Goal: Task Accomplishment & Management: Complete application form

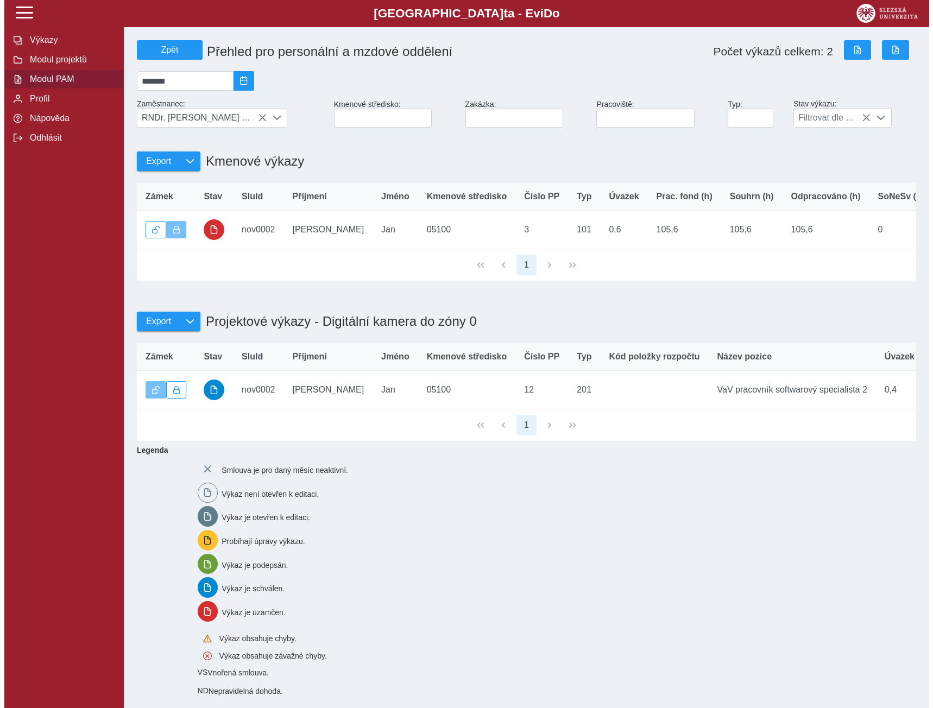
scroll to position [7, 48]
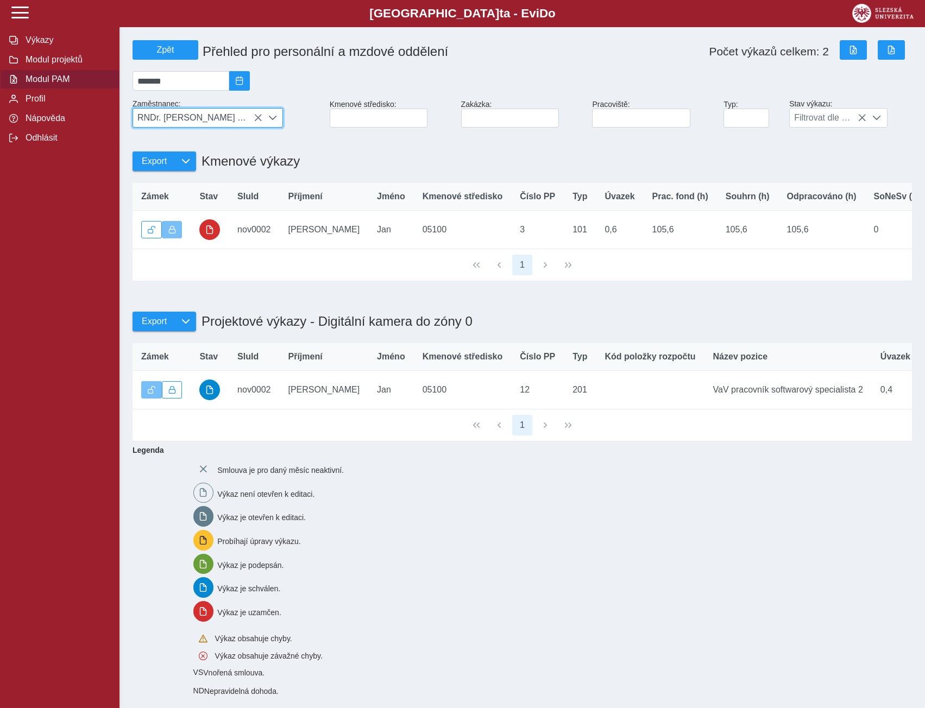
click at [260, 122] on icon at bounding box center [258, 117] width 9 height 9
click at [256, 123] on span "RNDr. [PERSON_NAME] Ph.D." at bounding box center [197, 118] width 129 height 18
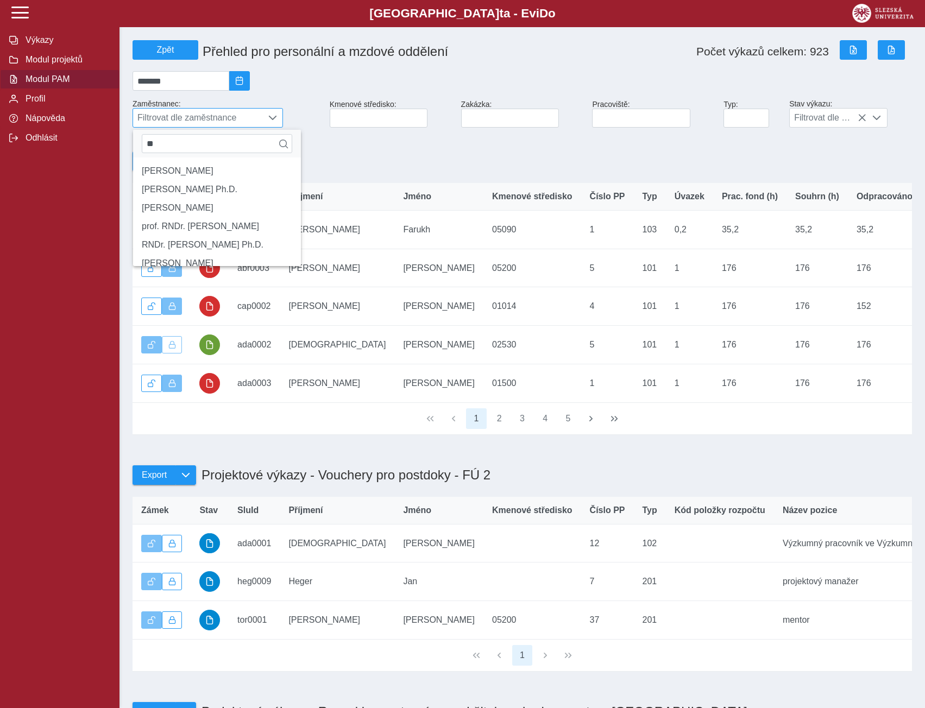
type input "*"
type input "*******"
click at [154, 178] on li "[PERSON_NAME]" at bounding box center [207, 171] width 149 height 18
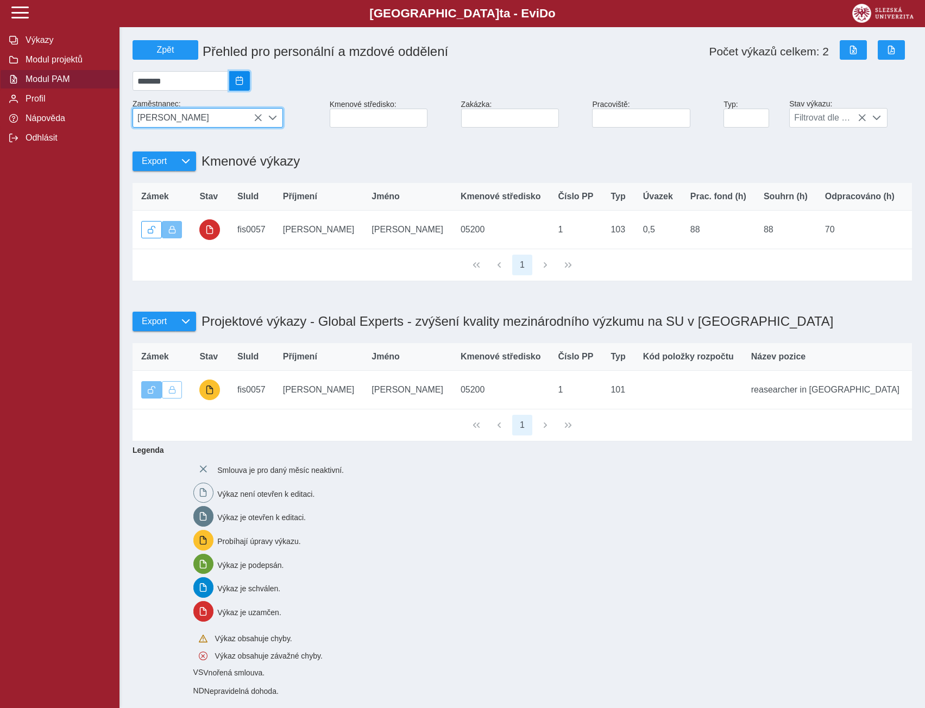
click at [244, 83] on span "2025/09" at bounding box center [239, 81] width 9 height 9
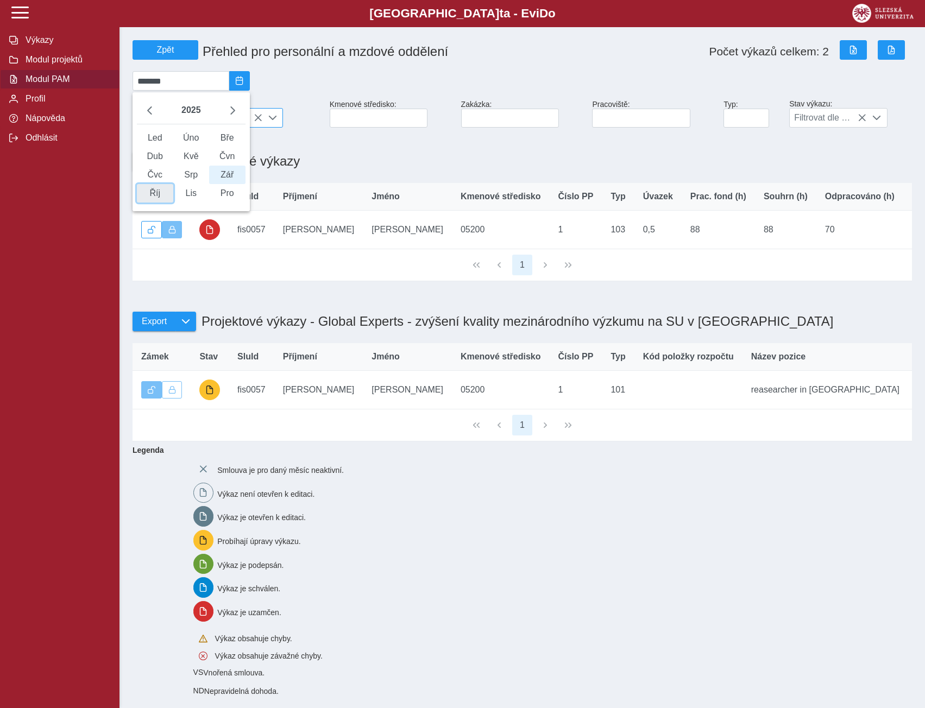
click at [157, 202] on span "Říj" at bounding box center [155, 193] width 36 height 18
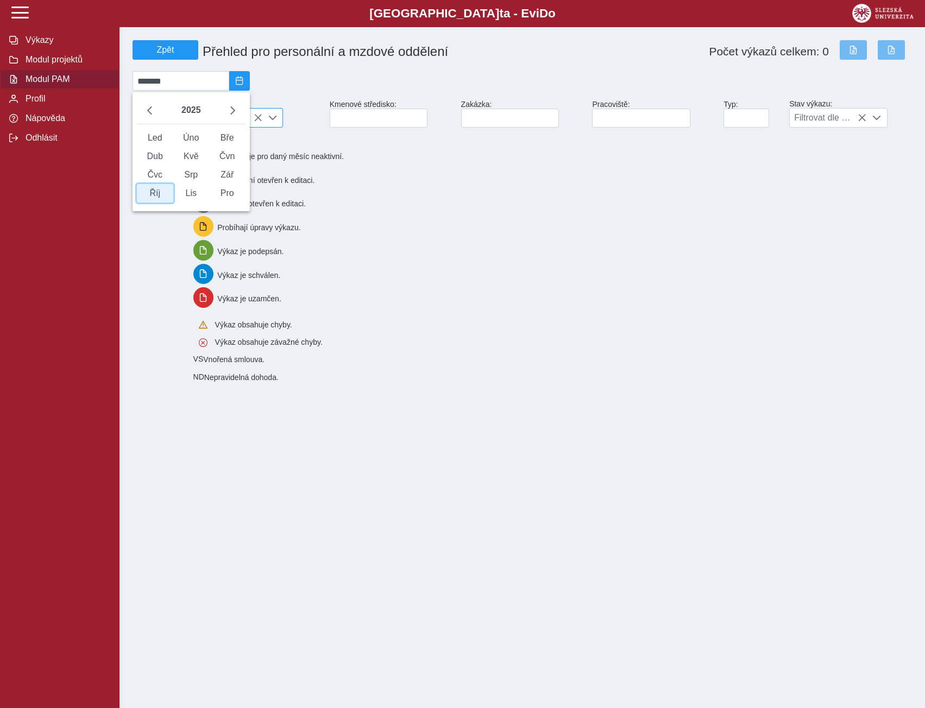
type input "*******"
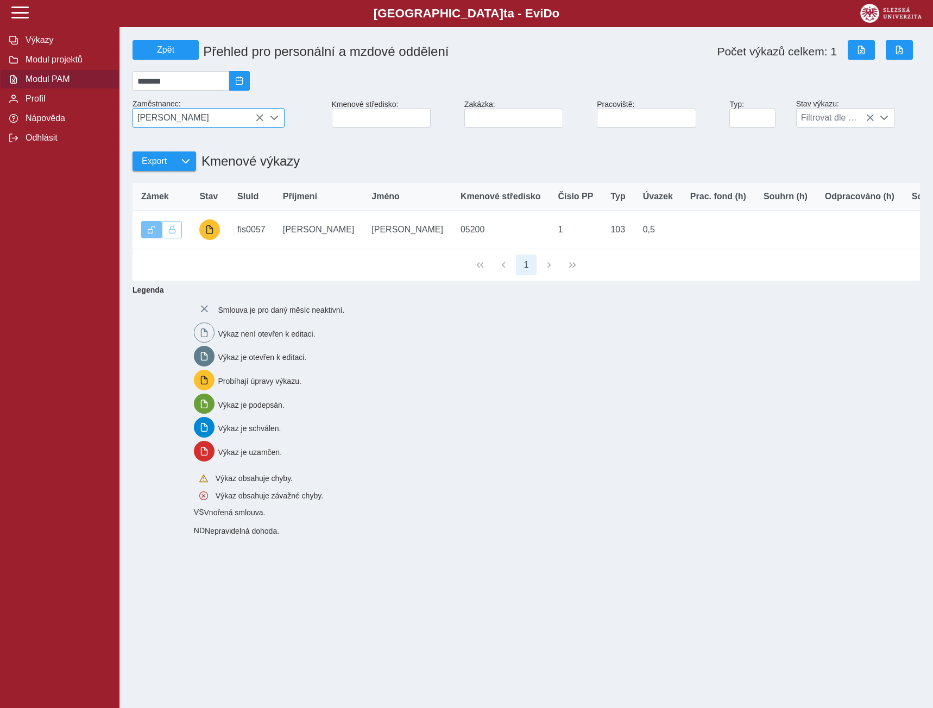
click at [281, 625] on div "Slezská univerzi t a - Evi D o EviDo Výkazy Modul projektů Modul PAM Profil Náp…" at bounding box center [466, 354] width 933 height 708
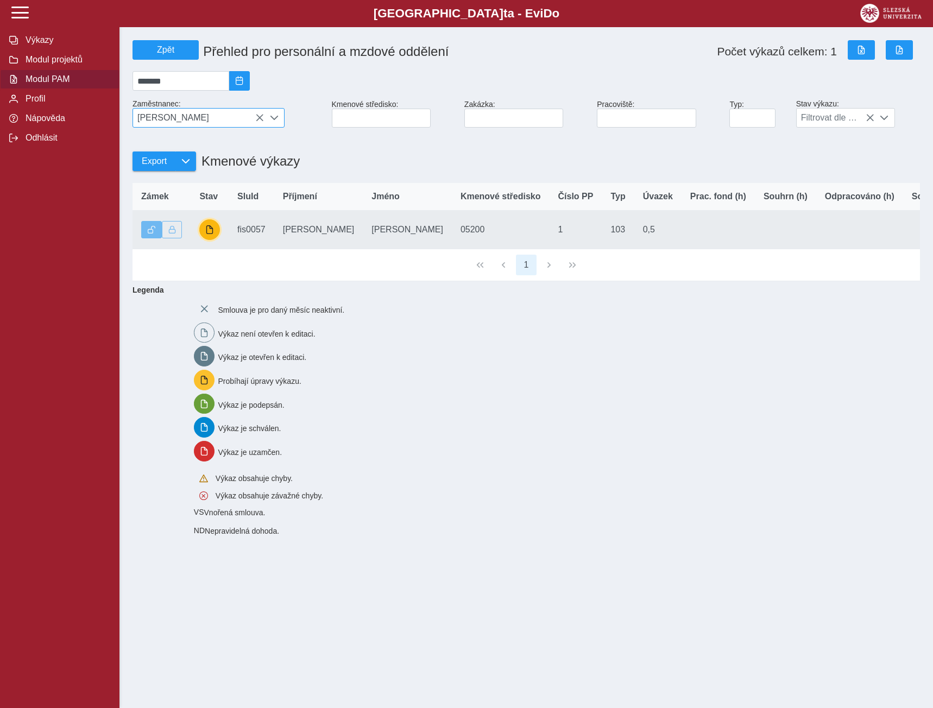
click at [212, 234] on span "button" at bounding box center [209, 229] width 9 height 9
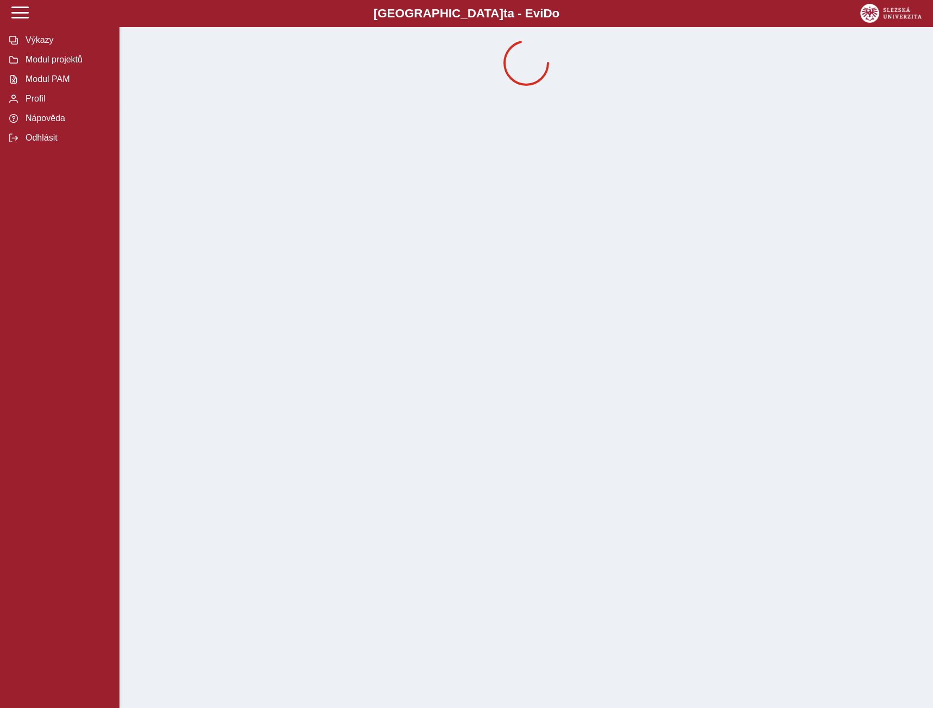
click at [448, 186] on div "Slezská univerzi t a - Evi D o EviDo Výkazy Modul projektů Modul PAM Profil Náp…" at bounding box center [466, 354] width 933 height 708
click at [40, 43] on span "Výkazy" at bounding box center [66, 40] width 88 height 10
click at [44, 80] on span "Modul PAM" at bounding box center [66, 79] width 88 height 10
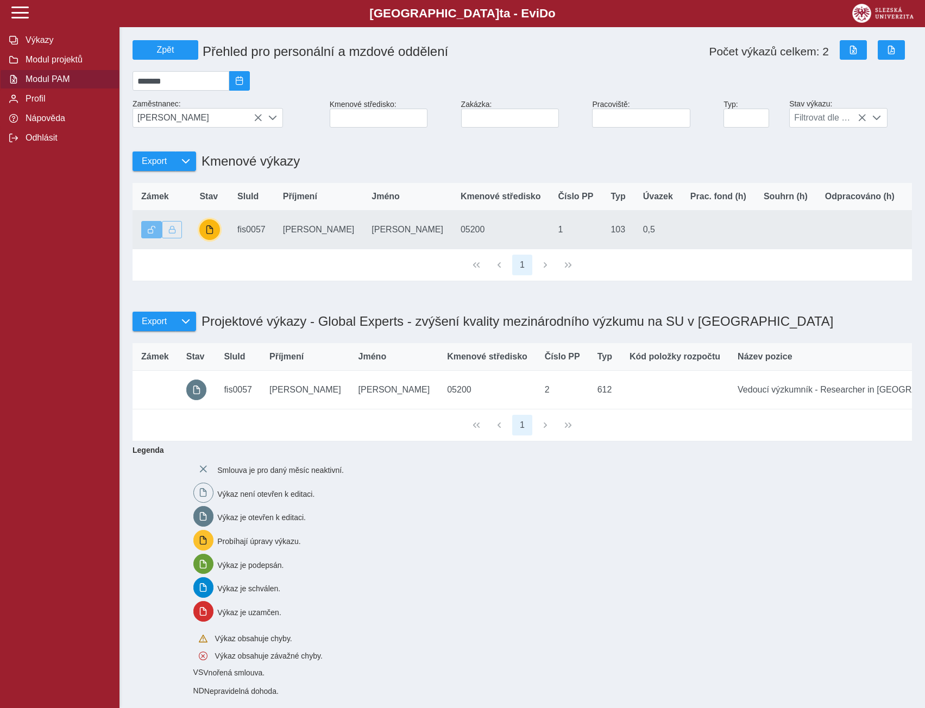
click at [208, 234] on span "button" at bounding box center [209, 229] width 9 height 9
